Goal: Task Accomplishment & Management: Manage account settings

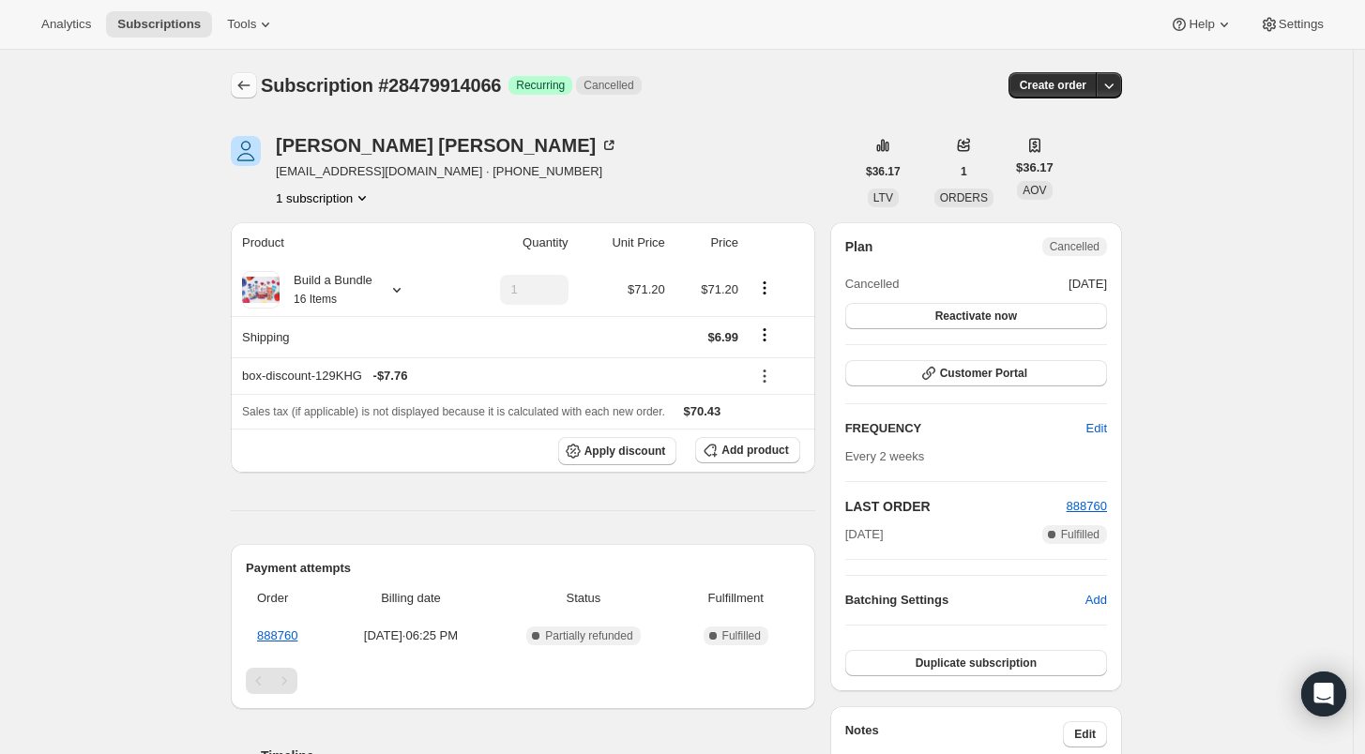
click at [253, 88] on icon "Subscriptions" at bounding box center [243, 85] width 19 height 19
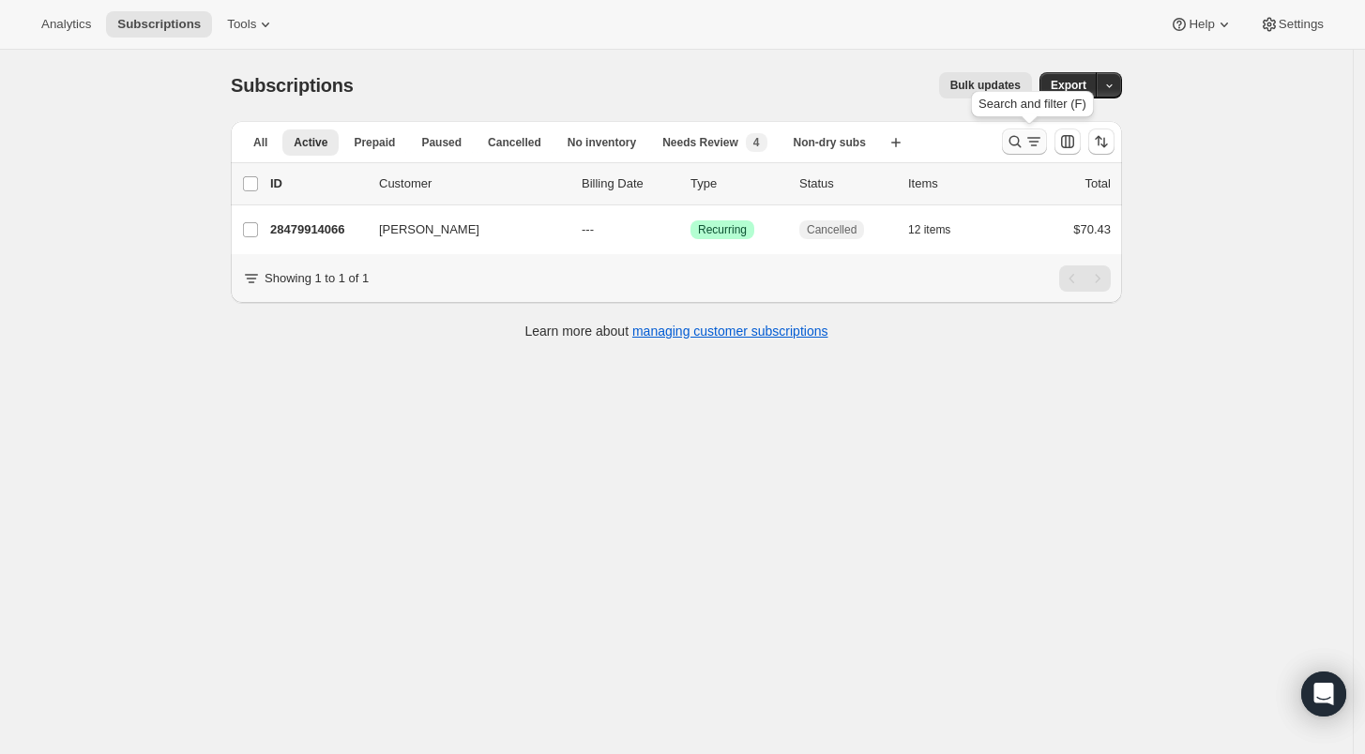
click at [1020, 144] on icon "Search and filter results" at bounding box center [1015, 142] width 12 height 12
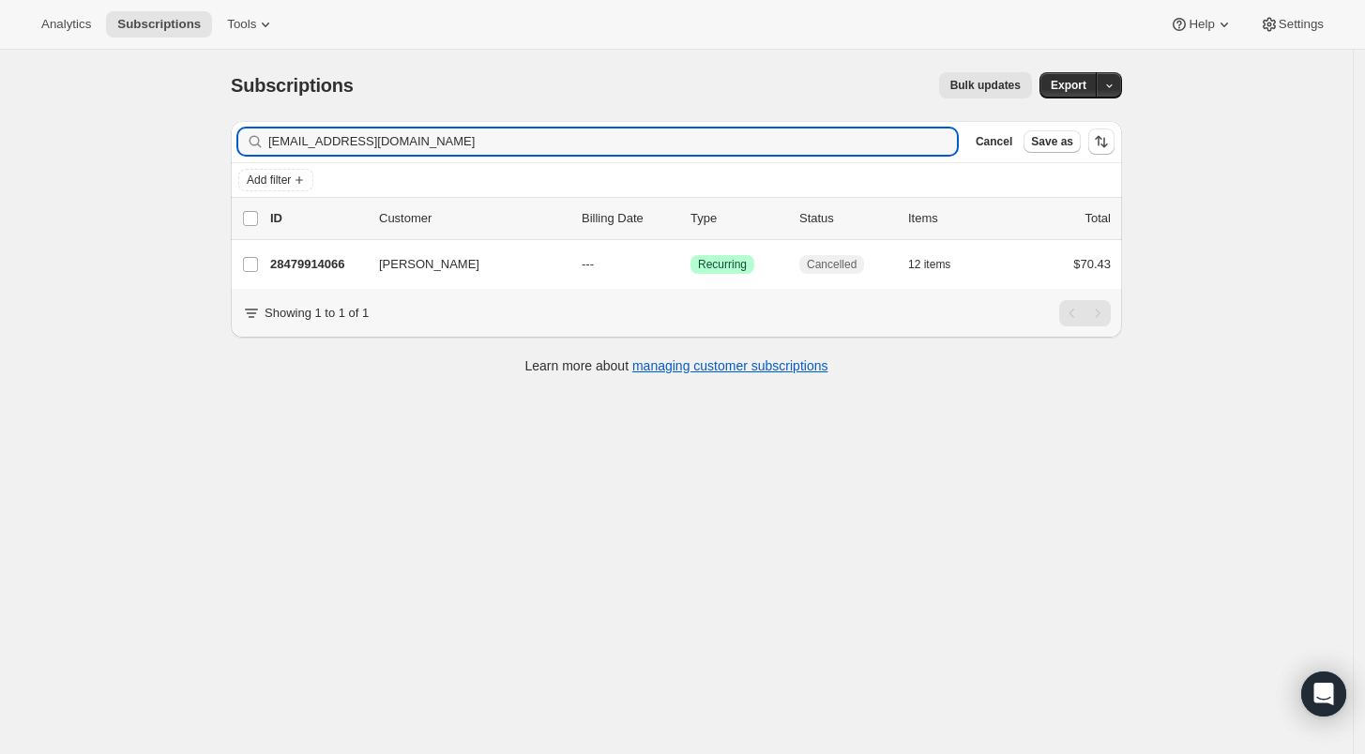
drag, startPoint x: 479, startPoint y: 141, endPoint x: 143, endPoint y: 150, distance: 336.8
click at [143, 150] on div "Subscriptions. This page is ready Subscriptions Bulk updates More actions Bulk …" at bounding box center [676, 427] width 1352 height 754
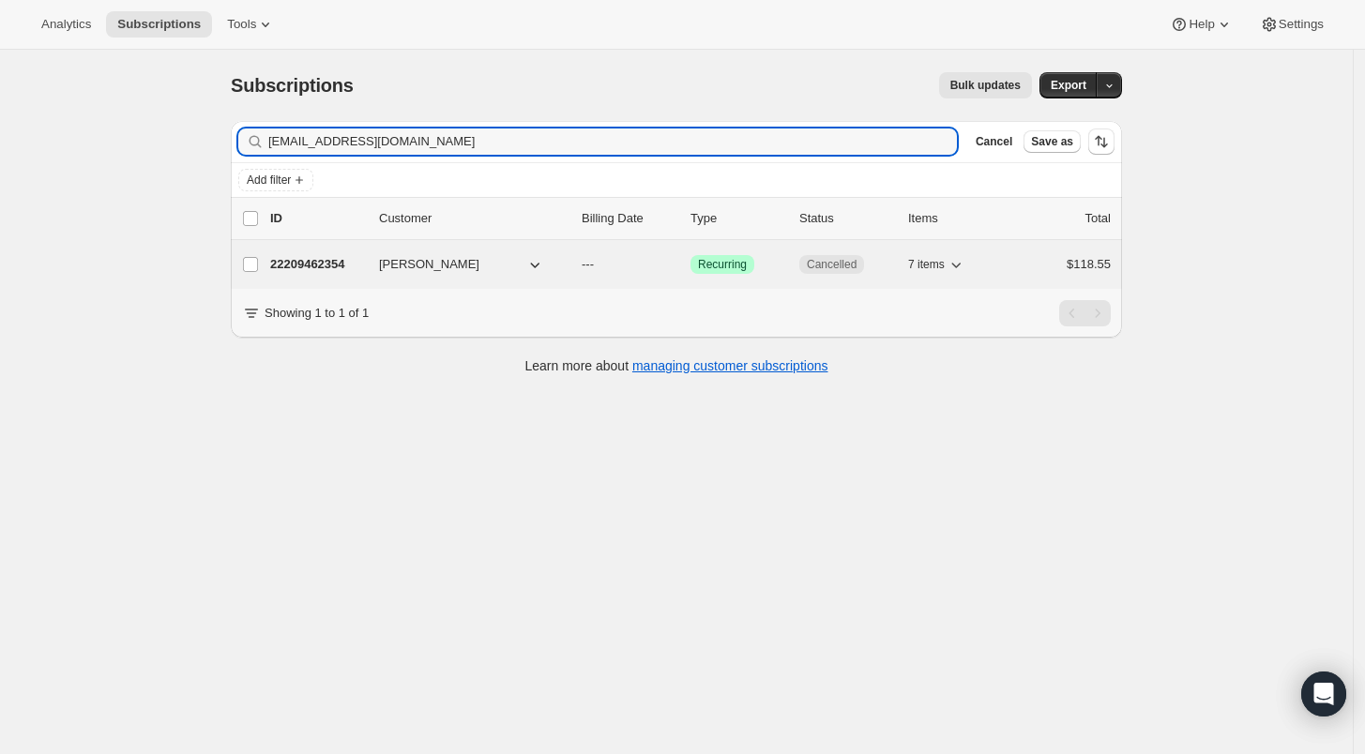
type input "[EMAIL_ADDRESS][DOMAIN_NAME]"
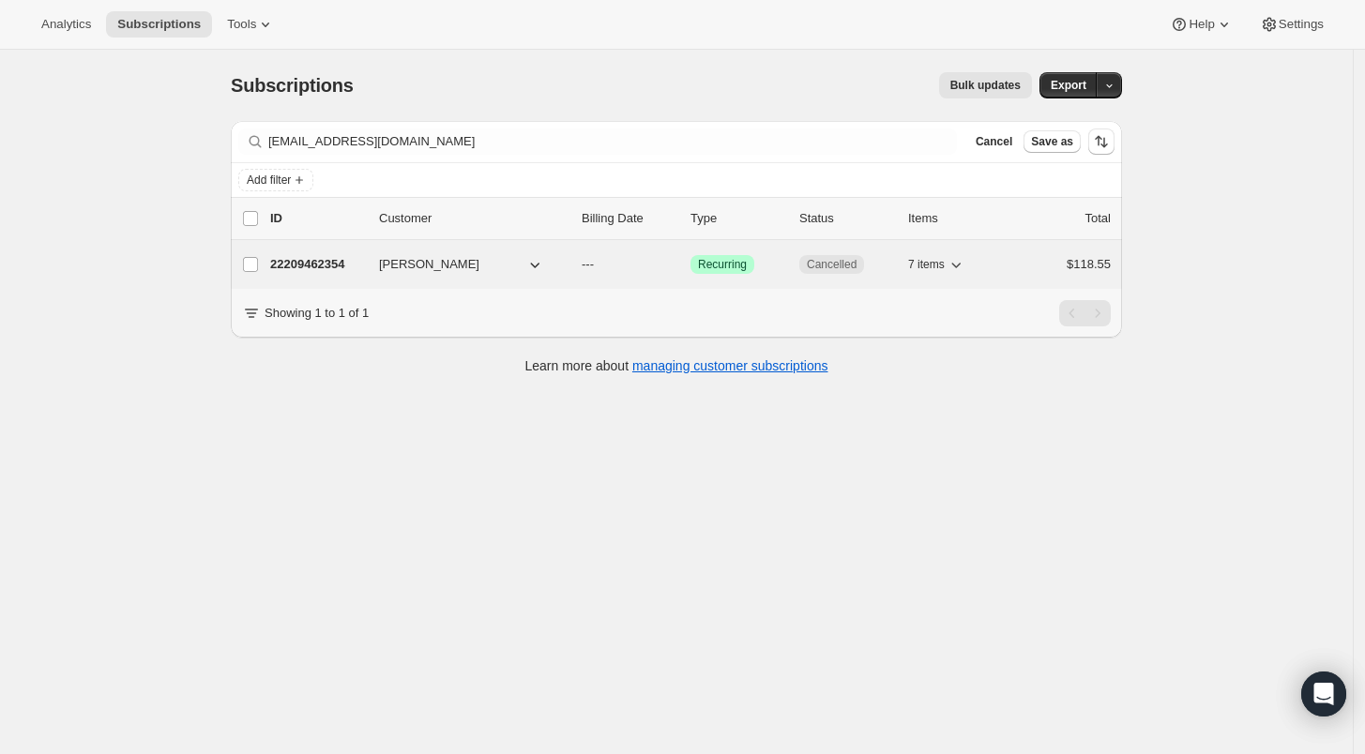
click at [310, 272] on p "22209462354" at bounding box center [317, 264] width 94 height 19
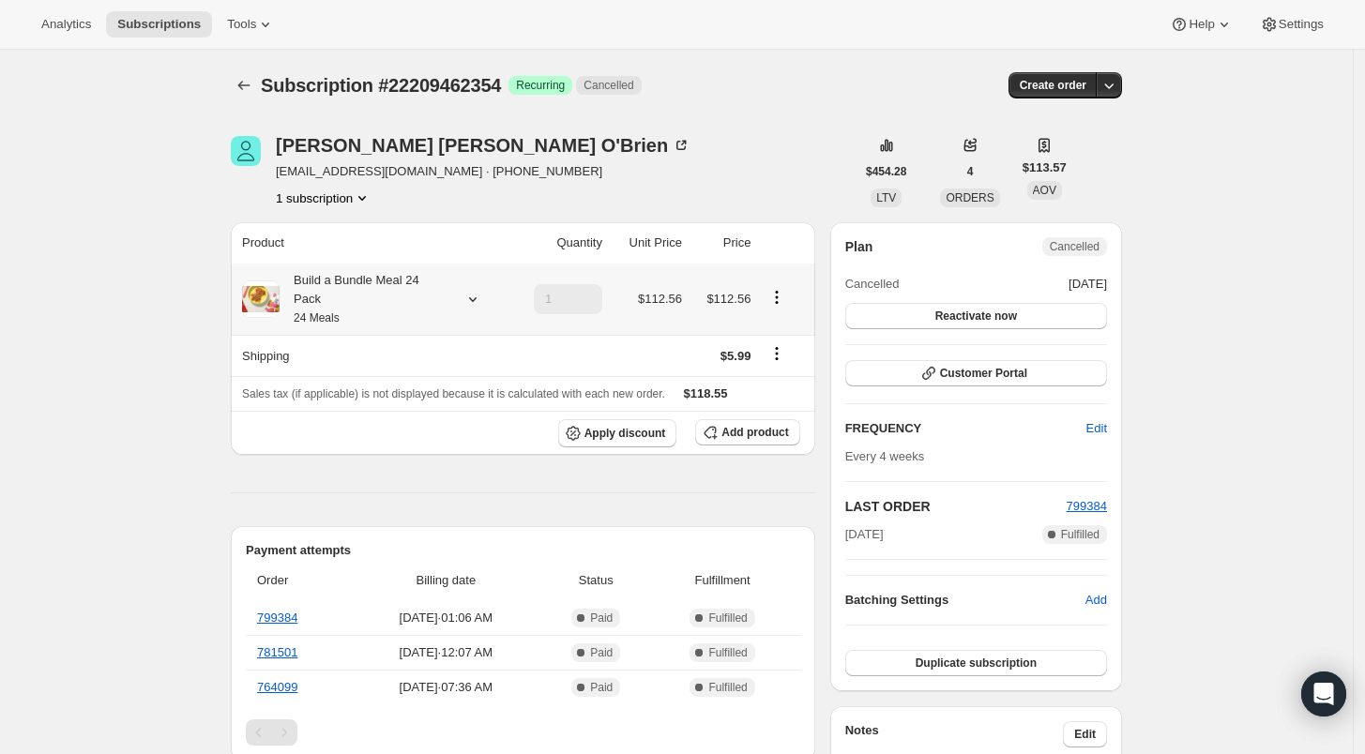
click at [462, 290] on div at bounding box center [469, 299] width 26 height 19
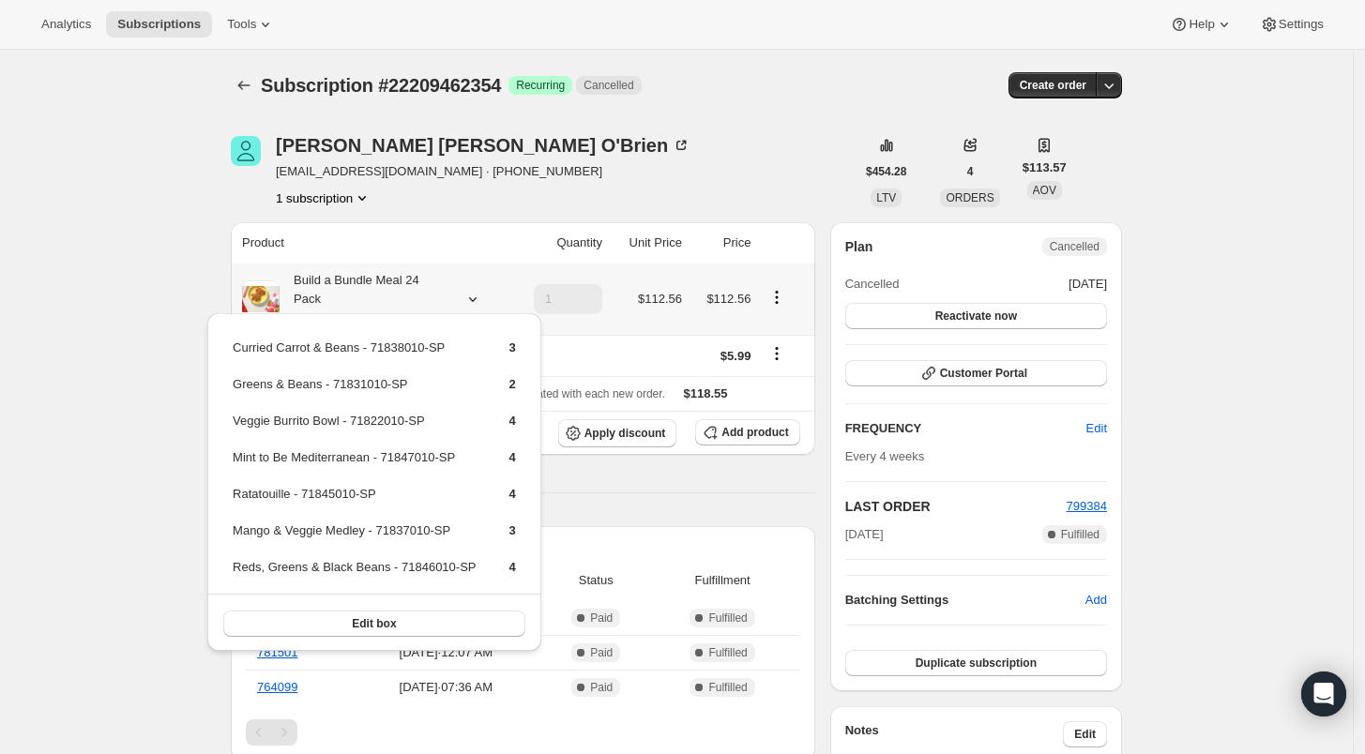
scroll to position [104, 0]
